Goal: Task Accomplishment & Management: Manage account settings

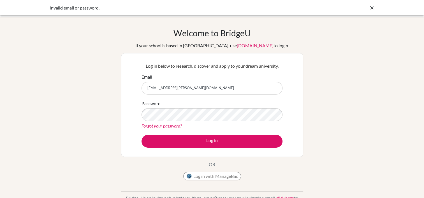
click at [141, 135] on button "Log in" at bounding box center [211, 141] width 141 height 13
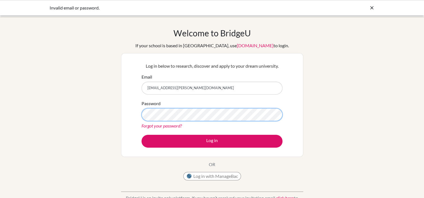
click at [141, 135] on button "Log in" at bounding box center [211, 141] width 141 height 13
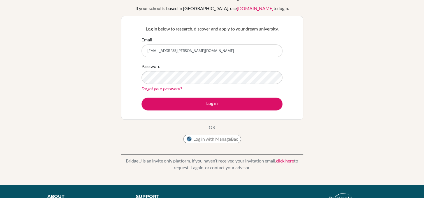
scroll to position [39, 0]
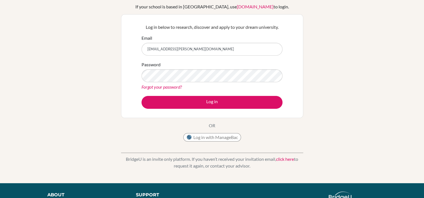
click at [150, 88] on link "Forgot your password?" at bounding box center [161, 86] width 40 height 5
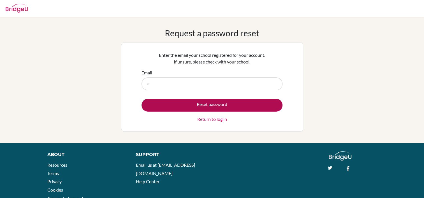
type input "[EMAIL_ADDRESS][PERSON_NAME][DOMAIN_NAME]"
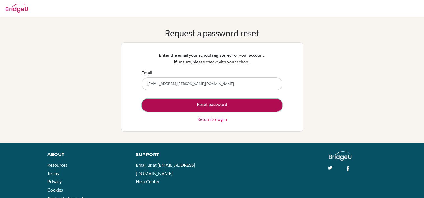
click at [175, 104] on button "Reset password" at bounding box center [211, 105] width 141 height 13
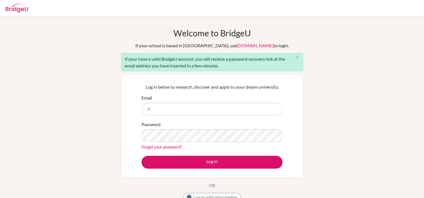
type input "[EMAIL_ADDRESS][PERSON_NAME][DOMAIN_NAME]"
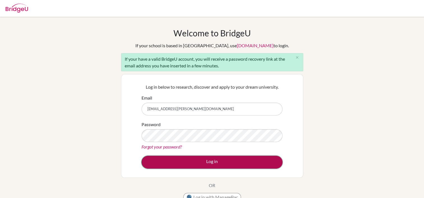
click at [185, 161] on button "Log in" at bounding box center [211, 162] width 141 height 13
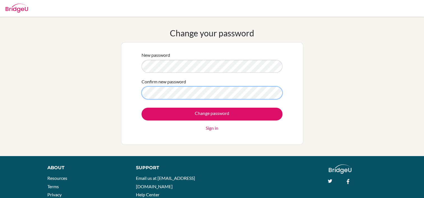
click at [141, 108] on input "Change password" at bounding box center [211, 114] width 141 height 13
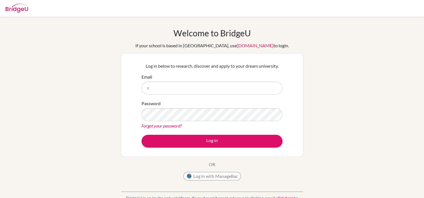
type input "claire.turley@balearesint.net"
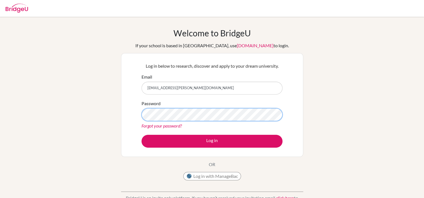
click at [141, 135] on button "Log in" at bounding box center [211, 141] width 141 height 13
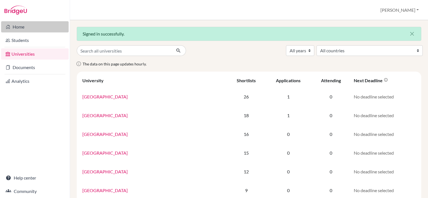
click at [19, 27] on link "Home" at bounding box center [34, 26] width 67 height 11
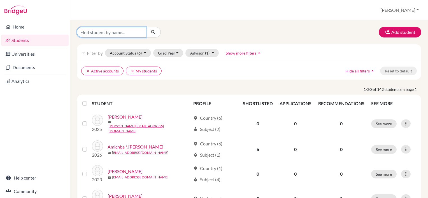
click at [99, 32] on input "Find student by name..." at bounding box center [111, 32] width 69 height 11
type input "jeka"
click button "submit" at bounding box center [153, 32] width 15 height 11
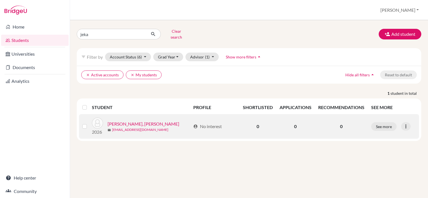
click at [119, 127] on link "jejakusonoka@balearesint.net" at bounding box center [140, 129] width 56 height 5
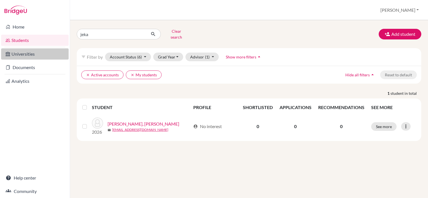
click at [21, 53] on link "Universities" at bounding box center [34, 53] width 67 height 11
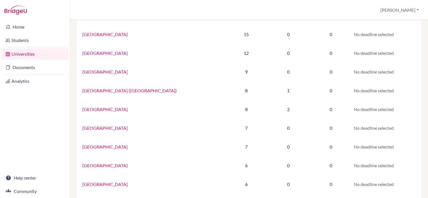
scroll to position [102, 0]
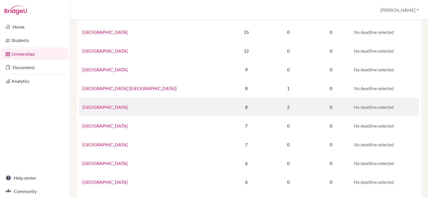
click at [106, 108] on link "University of Amsterdam" at bounding box center [104, 106] width 45 height 5
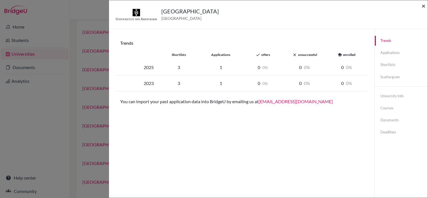
click at [423, 6] on span "×" at bounding box center [423, 6] width 4 height 8
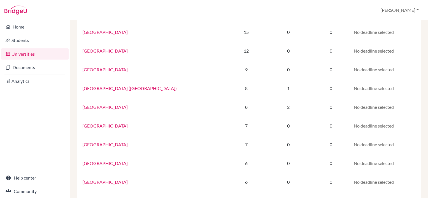
scroll to position [0, 0]
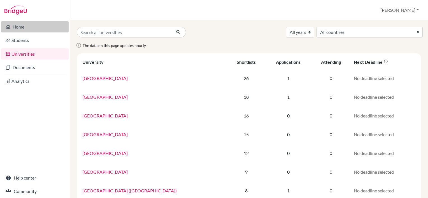
click at [24, 28] on link "Home" at bounding box center [34, 26] width 67 height 11
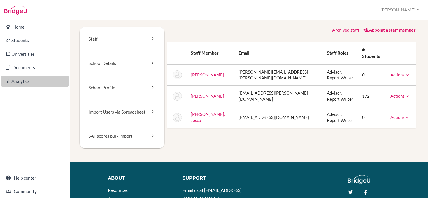
click at [16, 81] on link "Analytics" at bounding box center [34, 81] width 67 height 11
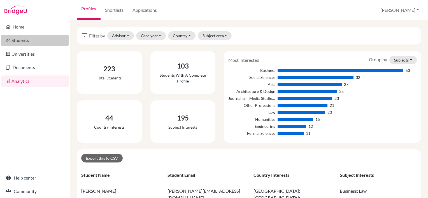
click at [14, 42] on link "Students" at bounding box center [34, 40] width 67 height 11
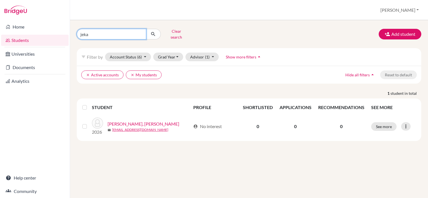
click at [95, 33] on input "jeka" at bounding box center [111, 34] width 69 height 11
type input "j"
type input "[PERSON_NAME]"
click button "submit" at bounding box center [153, 34] width 15 height 11
